Goal: Task Accomplishment & Management: Manage account settings

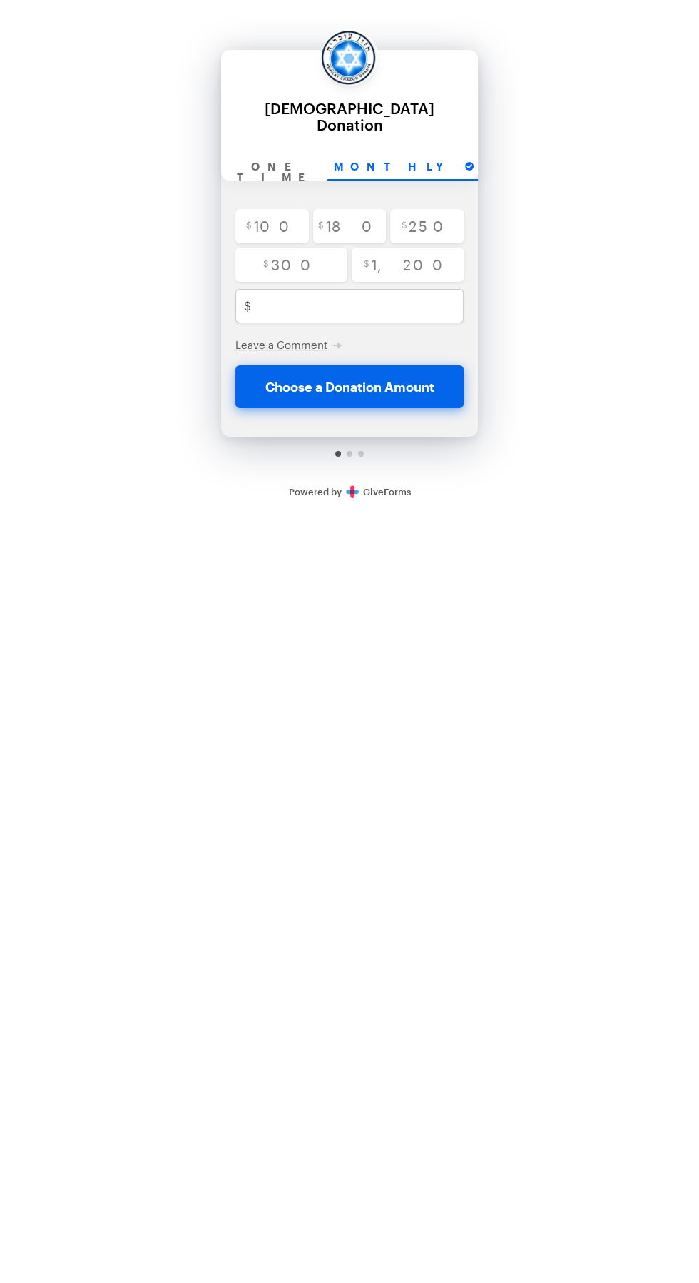
click at [370, 486] on link "Secure Donations Powered by GiveForms" at bounding box center [350, 491] width 122 height 11
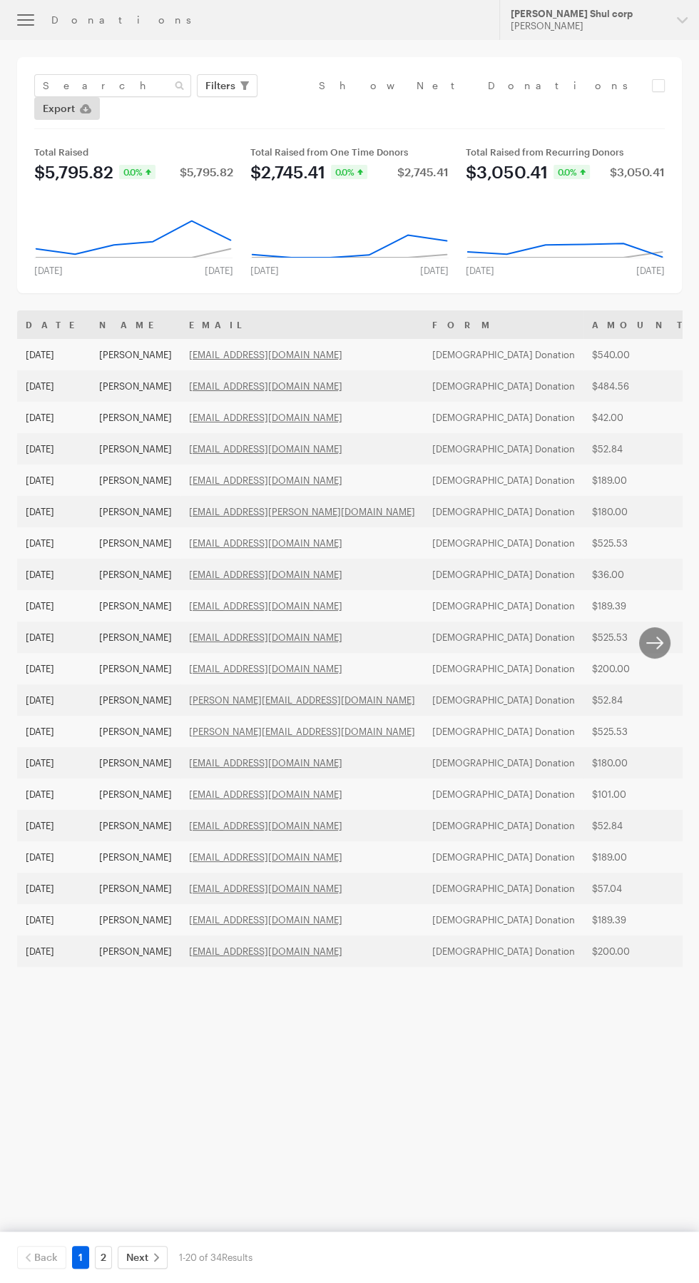
click at [41, 31] on button "button" at bounding box center [25, 20] width 51 height 40
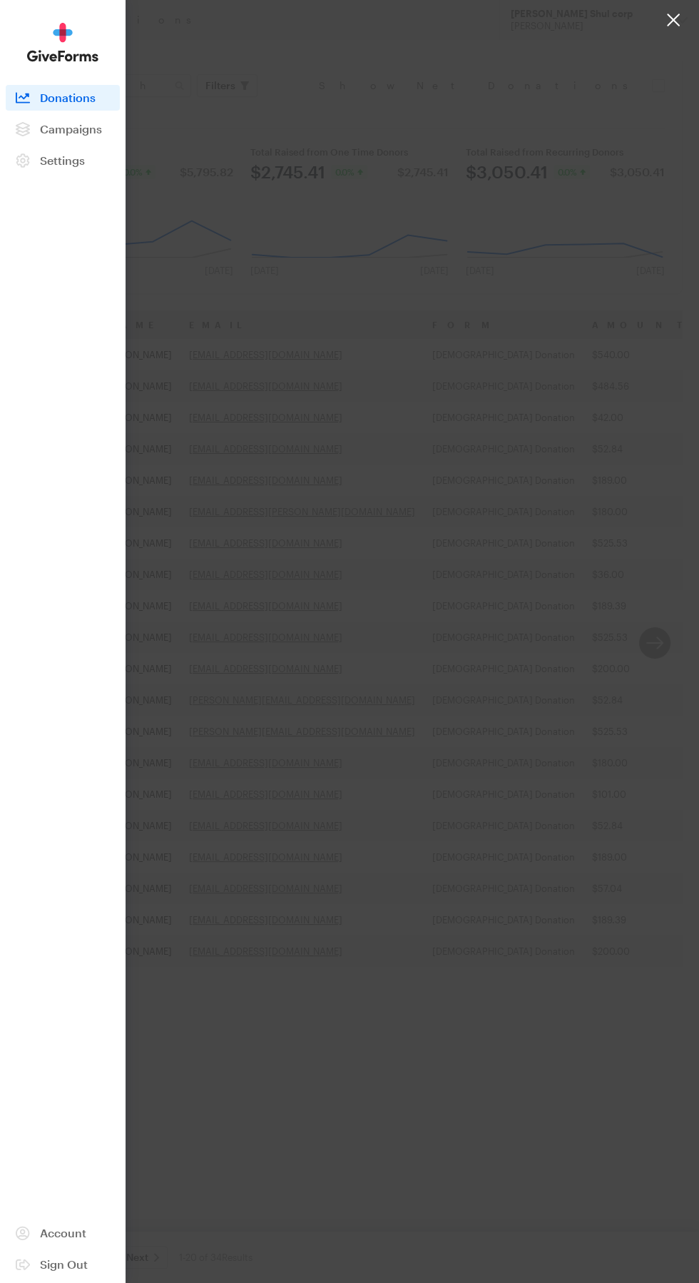
click at [242, 40] on div at bounding box center [349, 641] width 699 height 1283
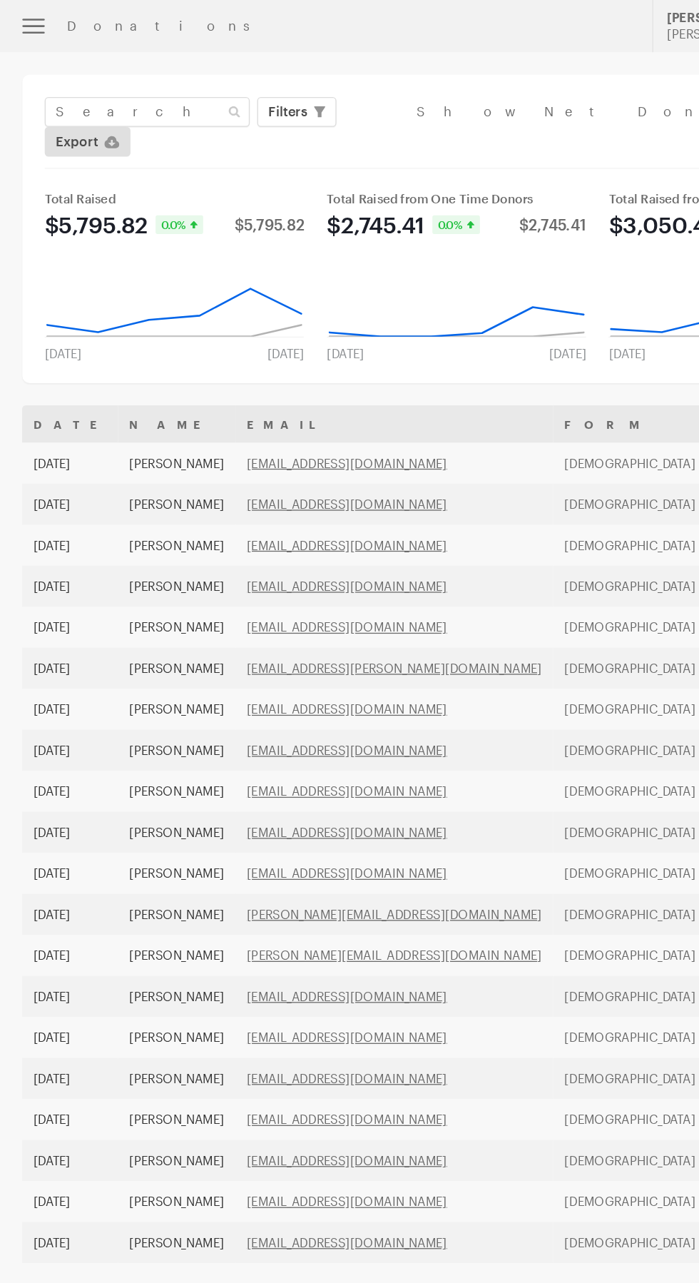
click at [34, 6] on button "button" at bounding box center [25, 20] width 51 height 40
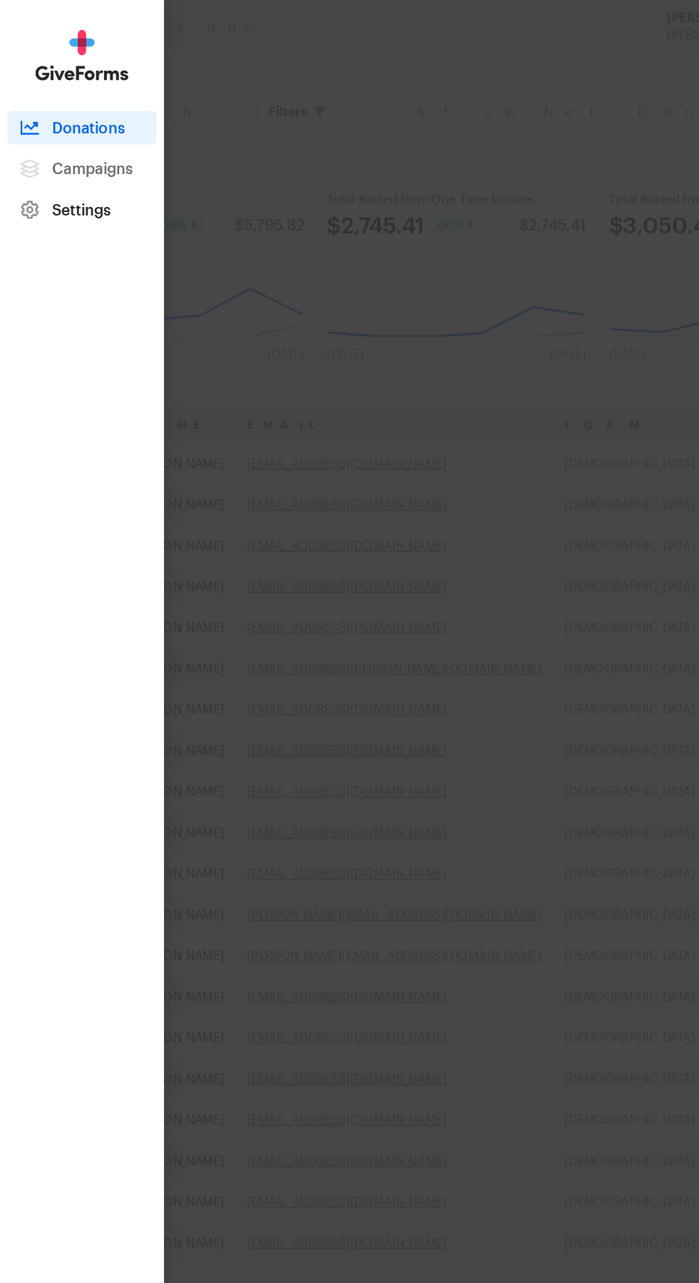
click at [57, 166] on span "Settings" at bounding box center [62, 160] width 45 height 14
